Goal: Find specific page/section: Find specific page/section

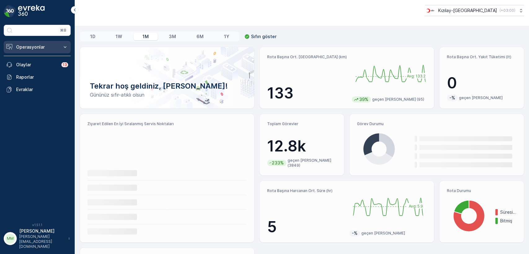
click at [40, 47] on p "Operasyonlar" at bounding box center [37, 47] width 42 height 6
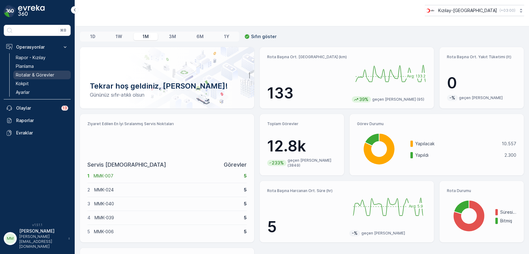
click at [41, 74] on p "Rotalar & Görevler" at bounding box center [35, 75] width 38 height 6
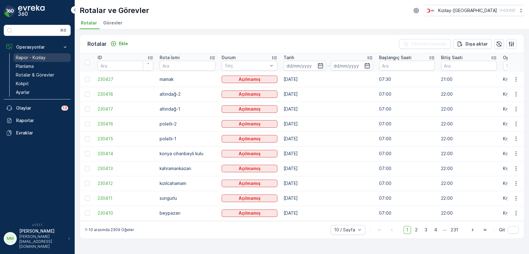
click at [41, 56] on p "Rapor - Kızılay" at bounding box center [31, 58] width 30 height 6
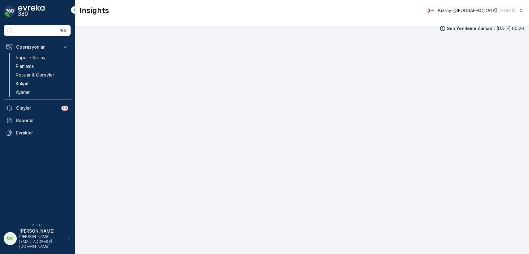
scroll to position [7, 0]
